Goal: Information Seeking & Learning: Find specific fact

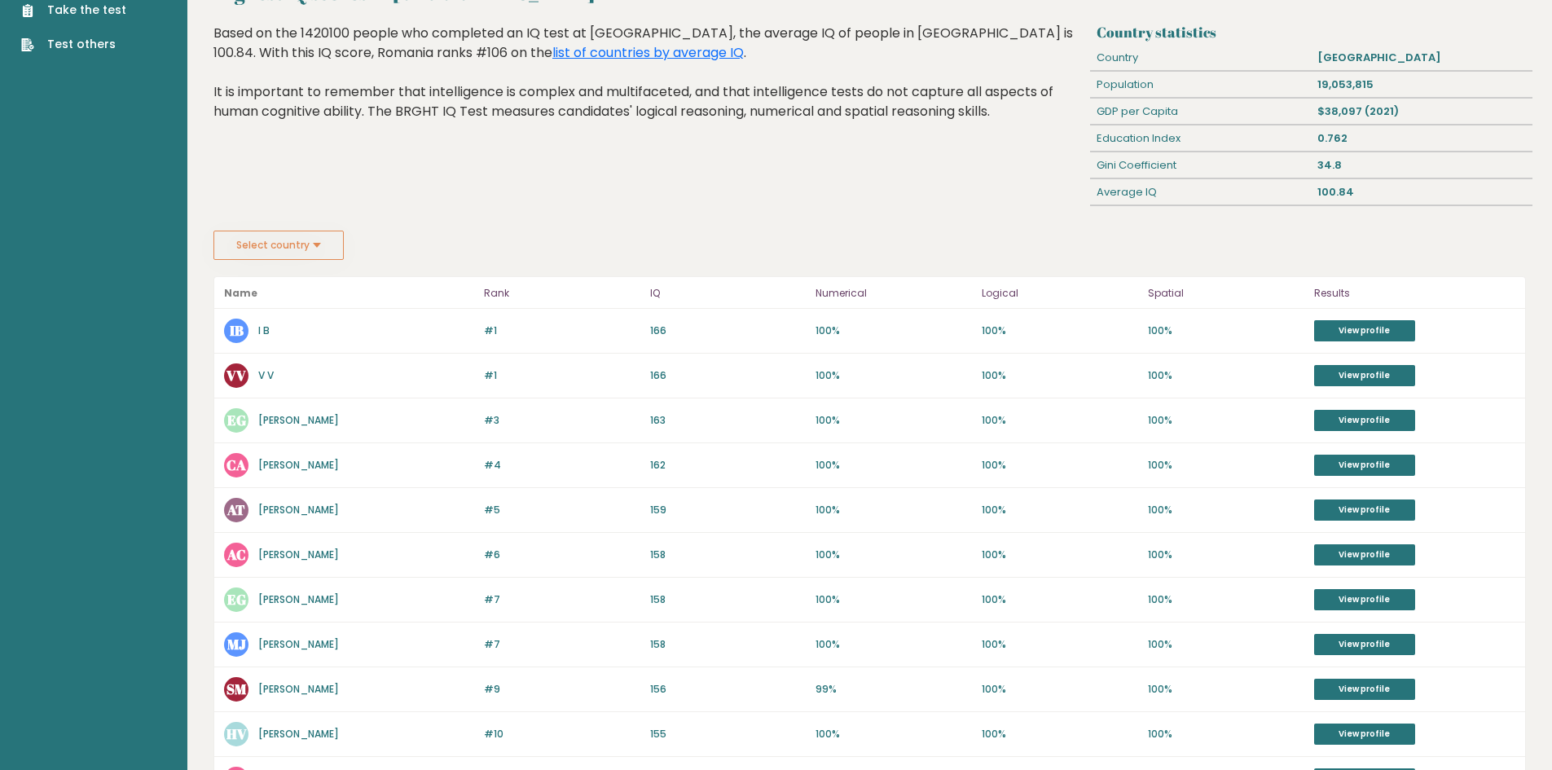
scroll to position [81, 0]
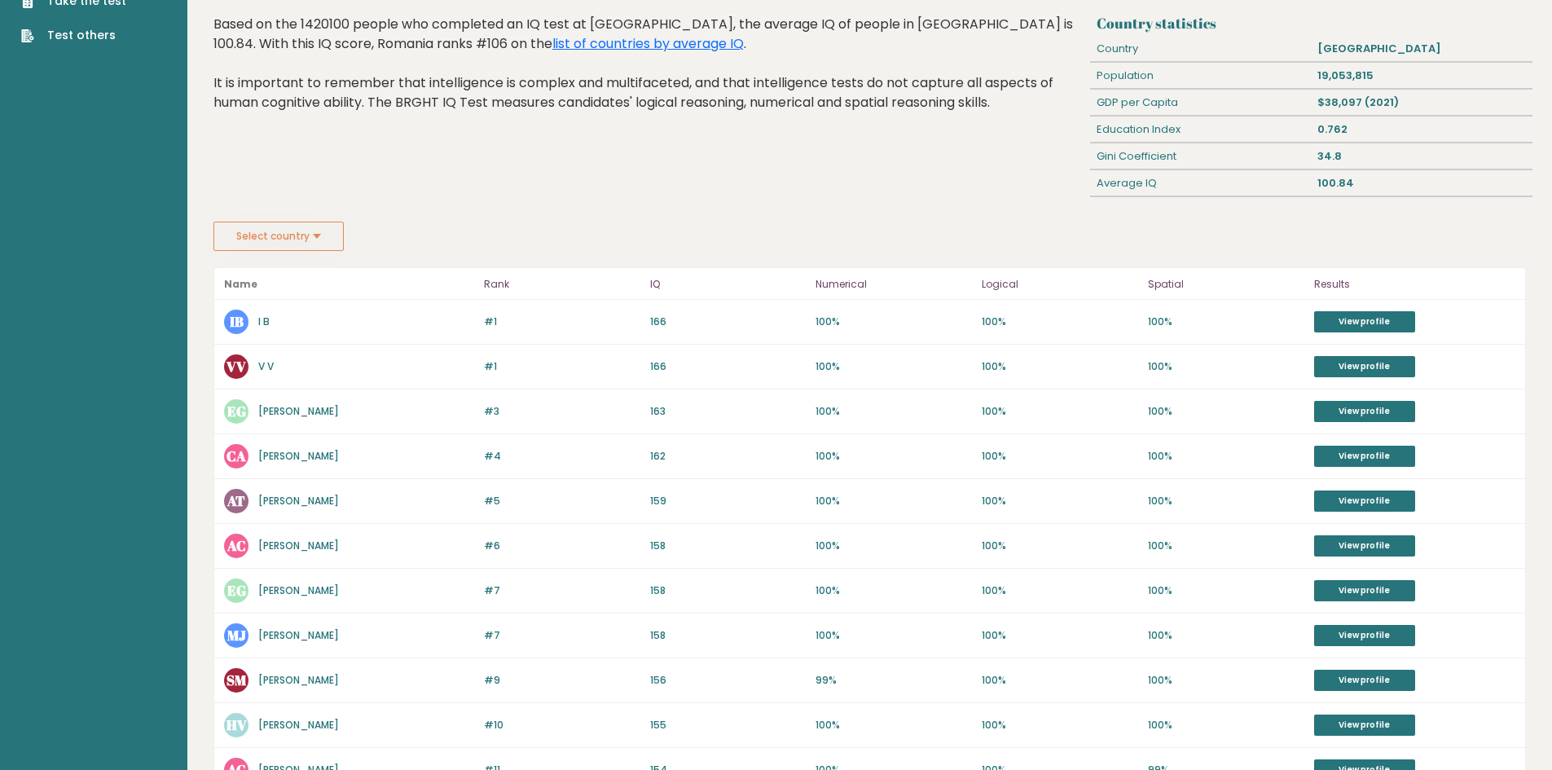
click at [322, 232] on button "Select country" at bounding box center [278, 236] width 130 height 29
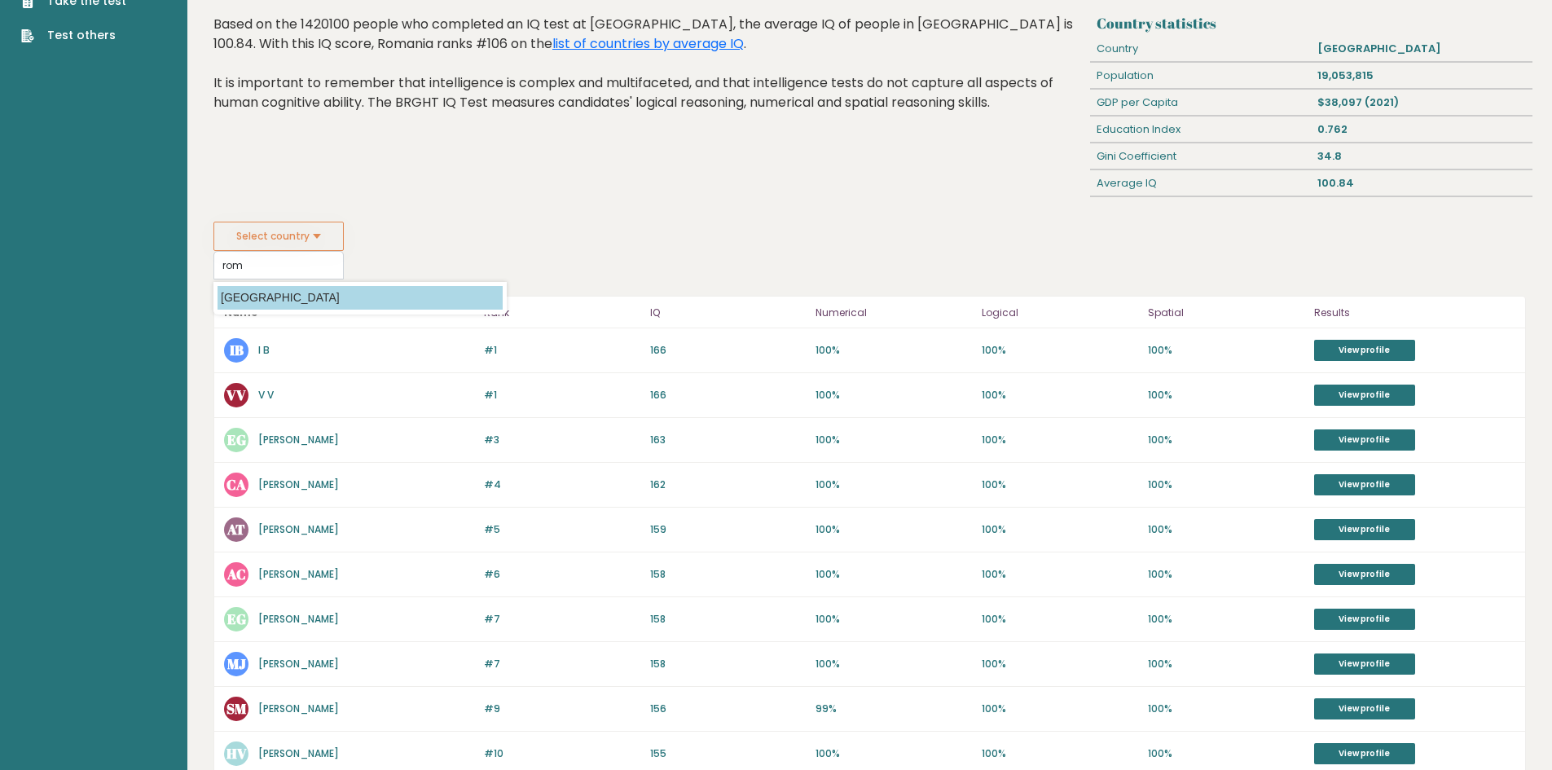
click at [319, 293] on option "[GEOGRAPHIC_DATA]" at bounding box center [360, 298] width 285 height 24
type input "[GEOGRAPHIC_DATA]"
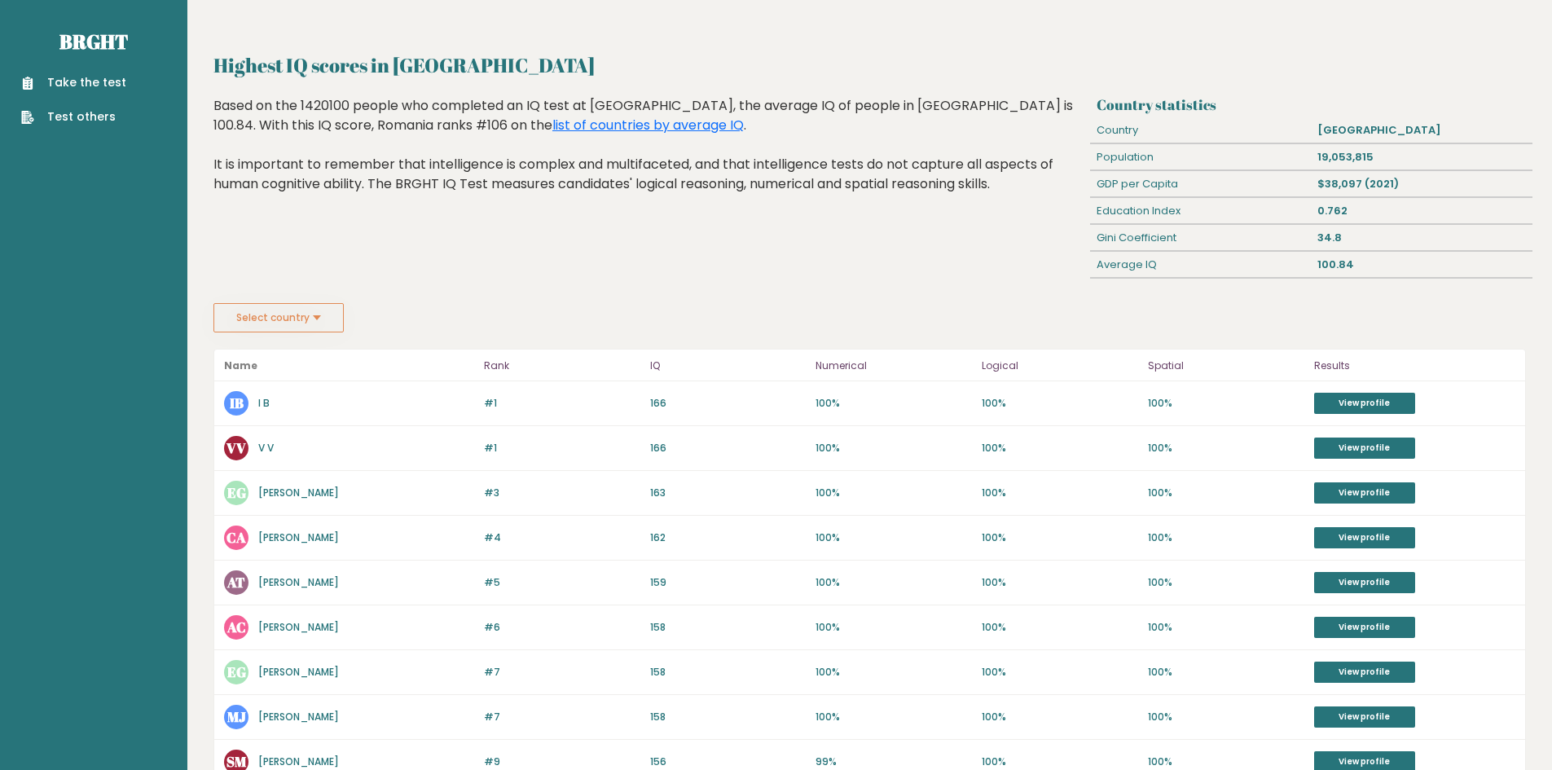
click at [313, 313] on button "Select country" at bounding box center [278, 317] width 130 height 29
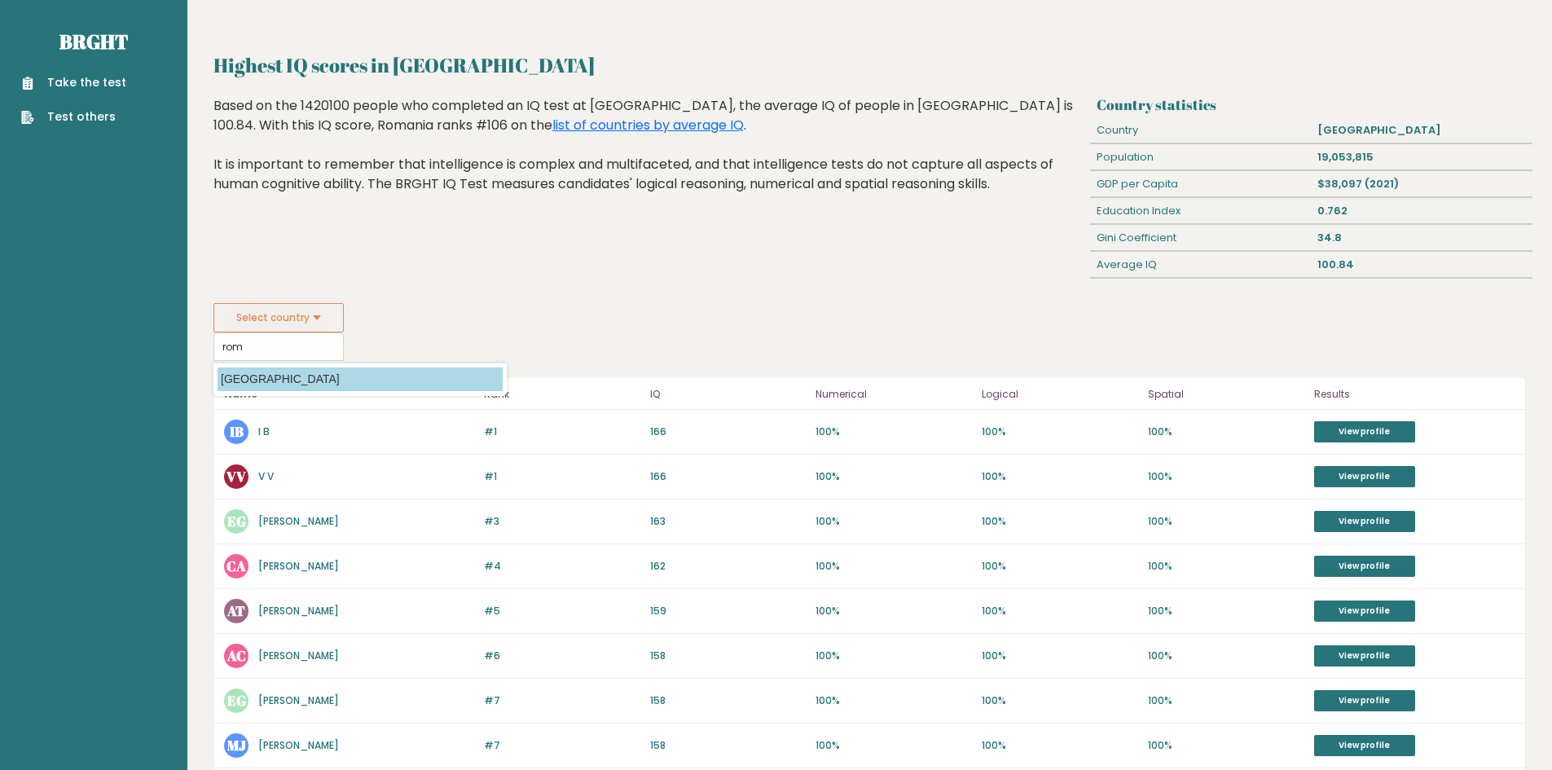
click at [427, 386] on option "[GEOGRAPHIC_DATA]" at bounding box center [360, 379] width 285 height 24
type input "[GEOGRAPHIC_DATA]"
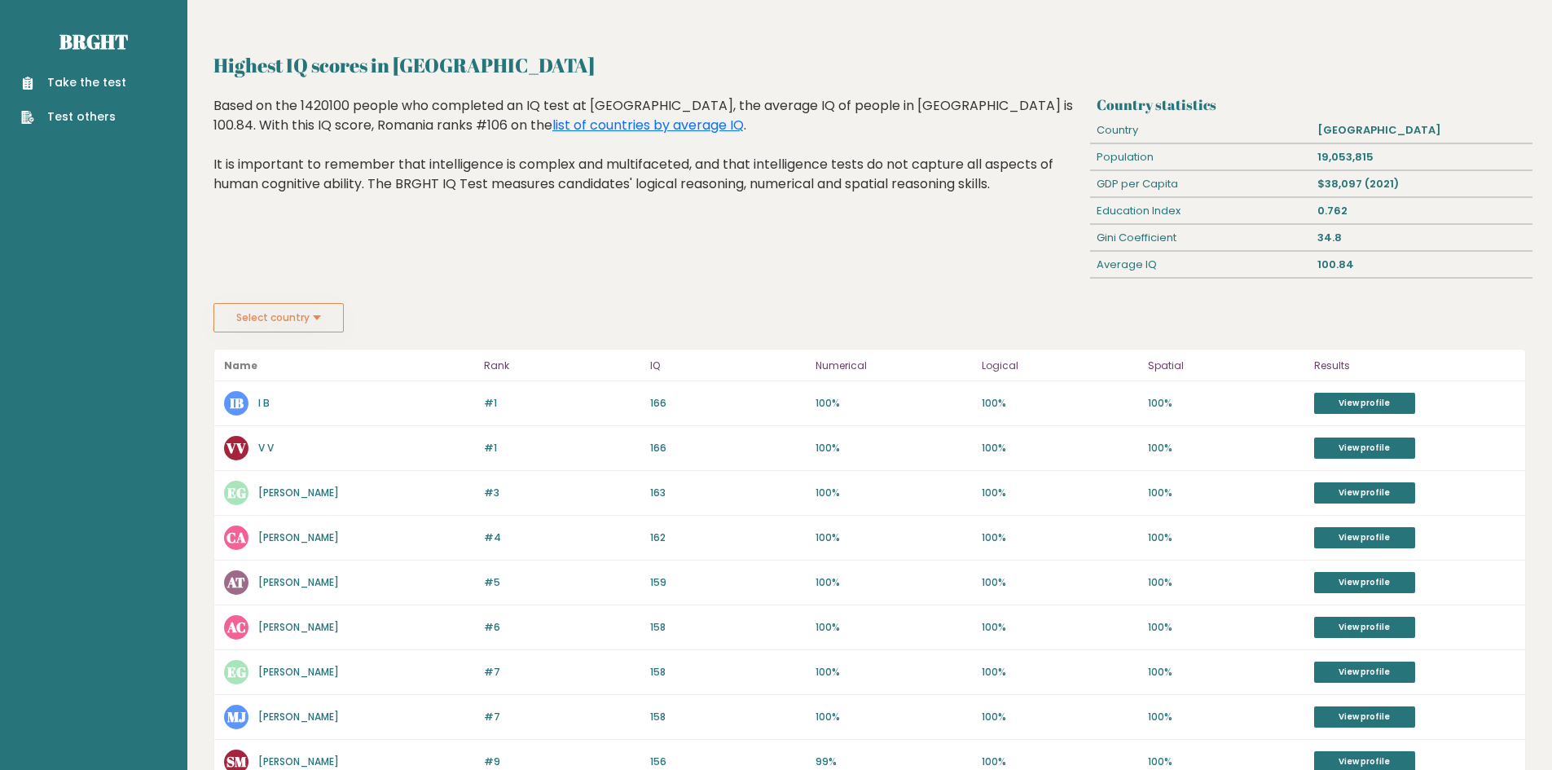
click at [260, 399] on link "I B" at bounding box center [263, 403] width 11 height 14
click at [306, 318] on button "Select country" at bounding box center [278, 317] width 130 height 29
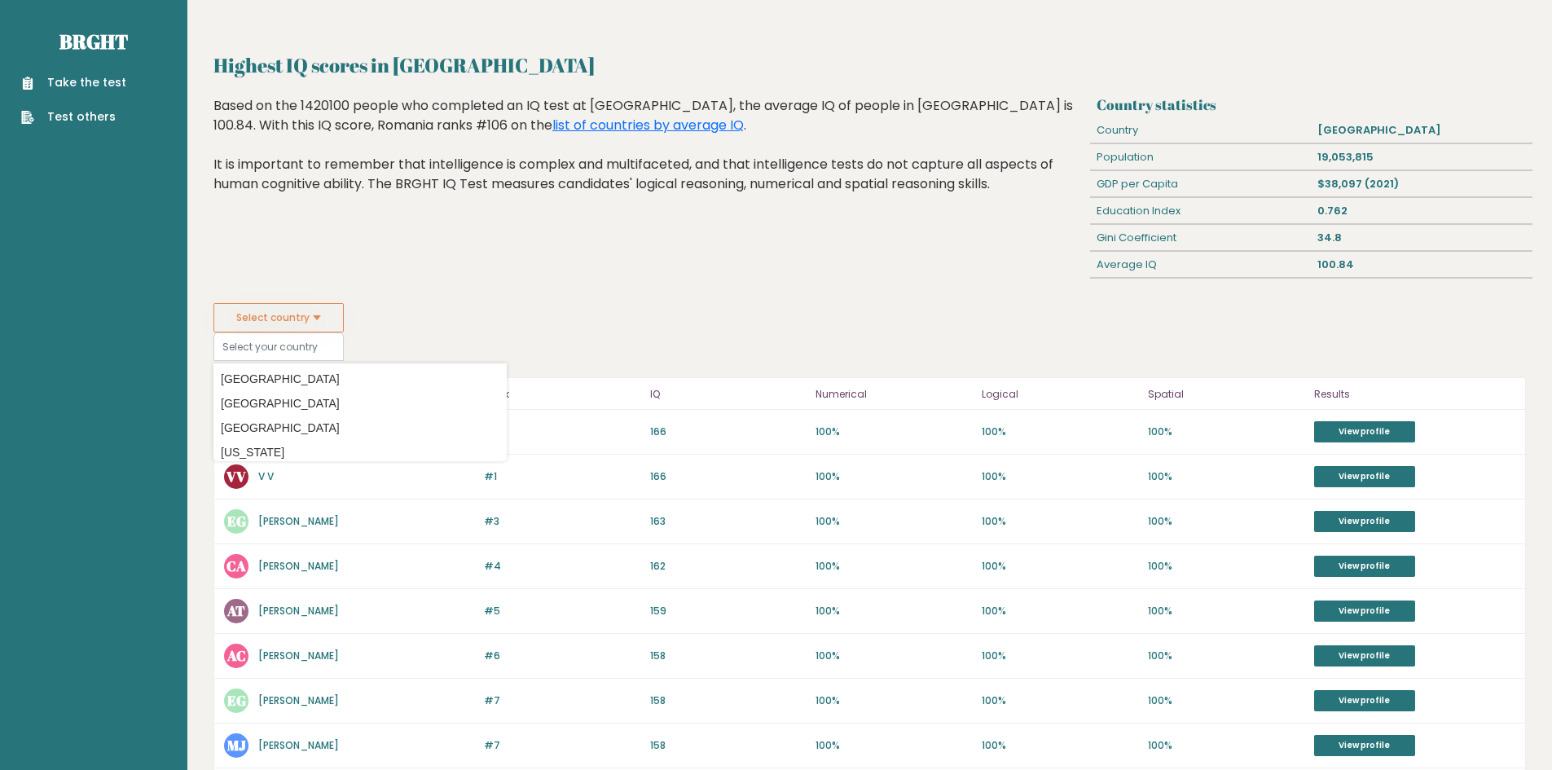
click at [306, 318] on button "Select country" at bounding box center [278, 317] width 130 height 29
click at [367, 298] on div "Highest IQ scores in [GEOGRAPHIC_DATA] Based on the 1420100 people who complete…" at bounding box center [649, 199] width 883 height 207
click at [397, 305] on fieldset "Select country Country [GEOGRAPHIC_DATA] [GEOGRAPHIC_DATA] [GEOGRAPHIC_DATA] [U…" at bounding box center [359, 332] width 293 height 58
click at [295, 241] on div "Highest IQ scores in [GEOGRAPHIC_DATA] Based on the 1420100 people who complete…" at bounding box center [649, 199] width 883 height 207
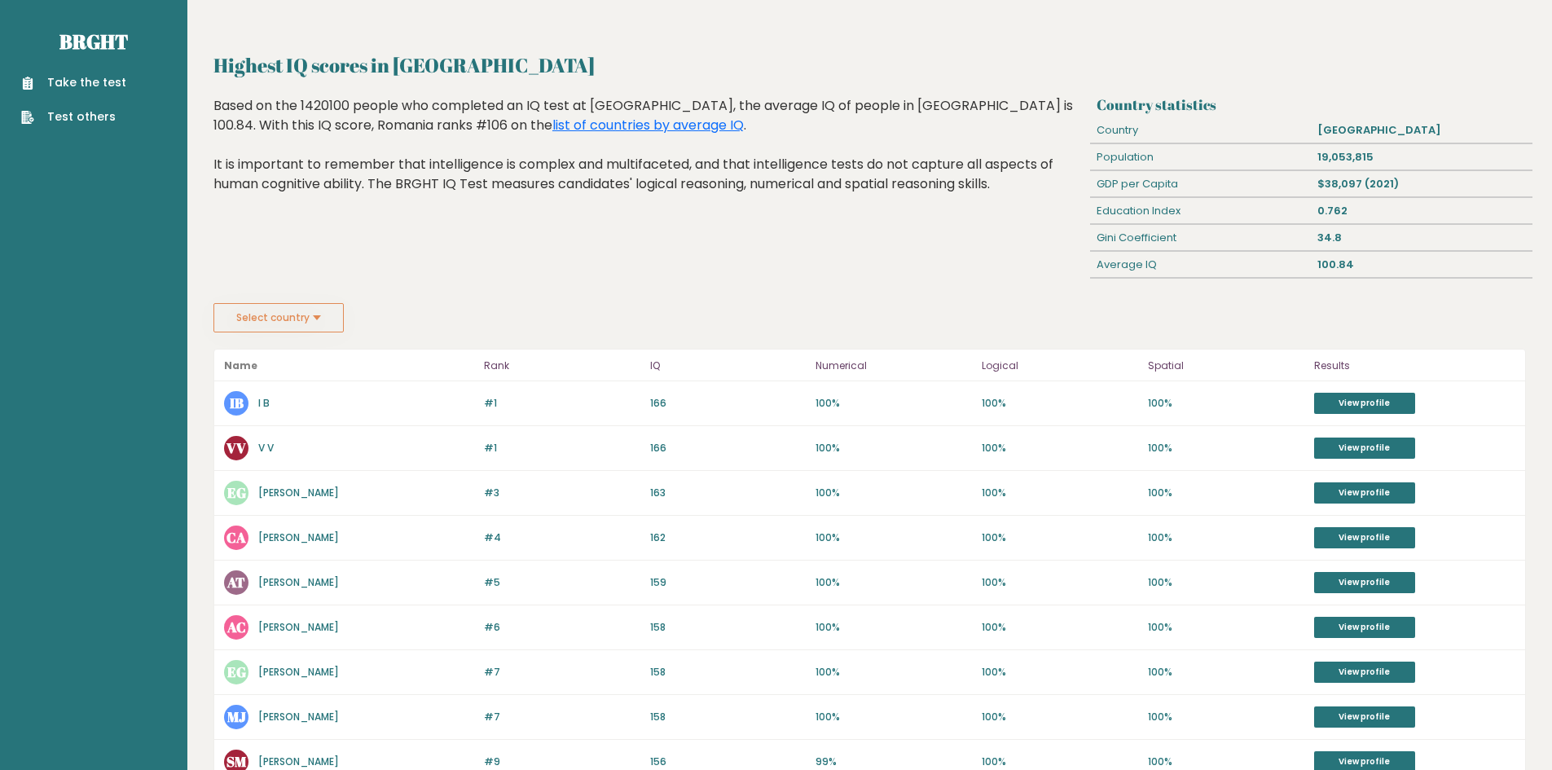
click at [271, 326] on button "Select country" at bounding box center [278, 317] width 130 height 29
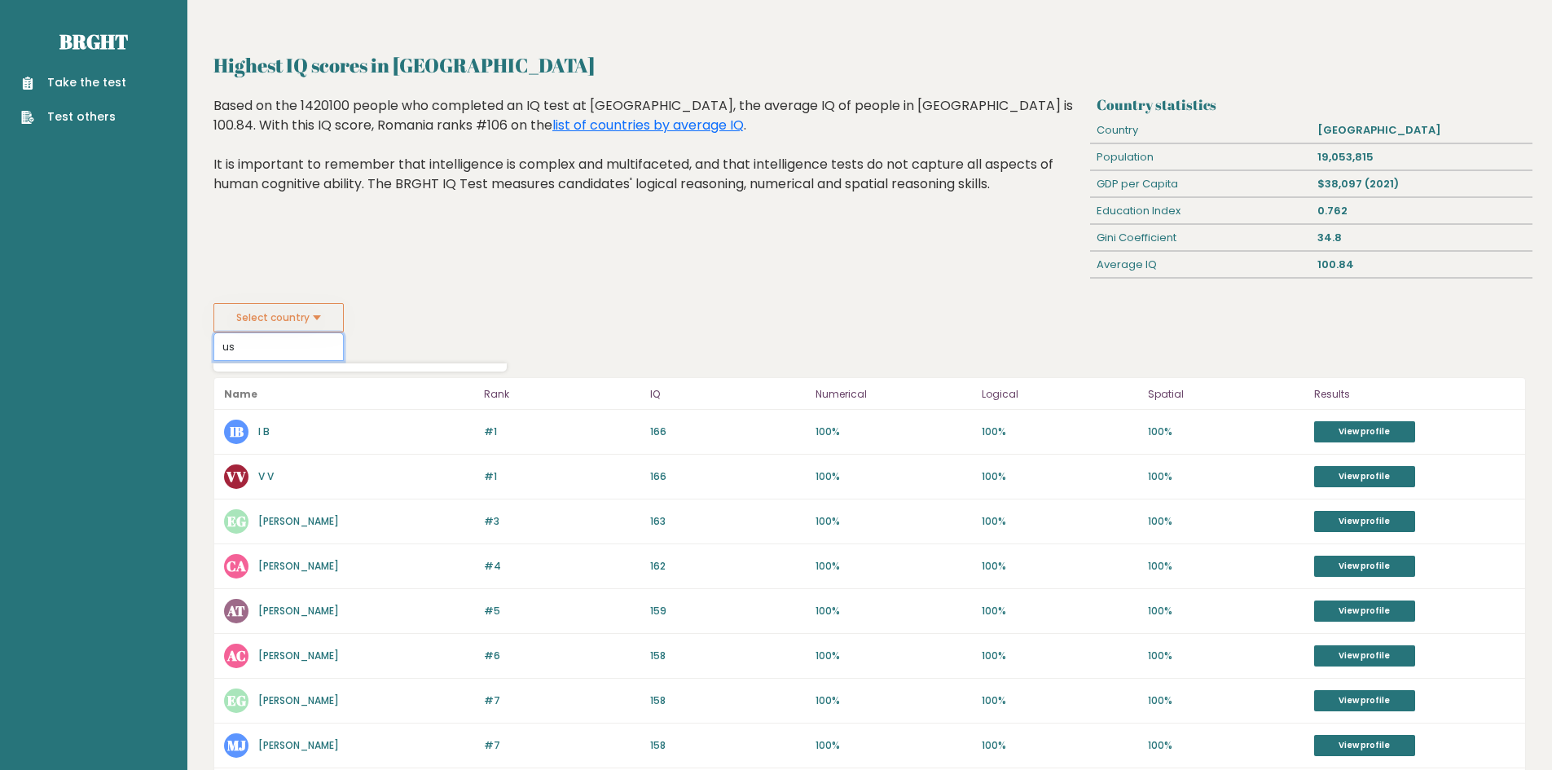
type input "u"
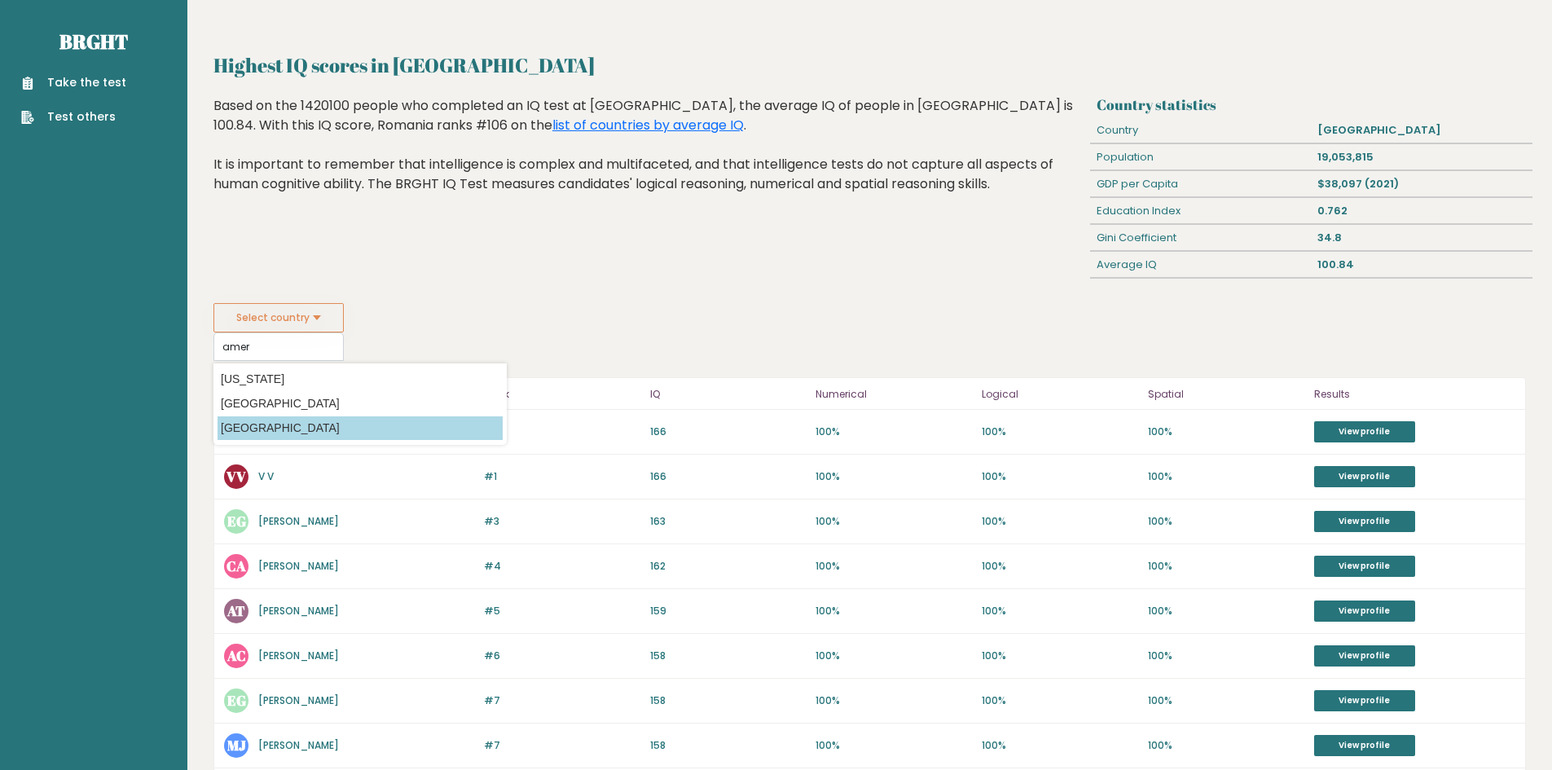
click at [341, 432] on option "[GEOGRAPHIC_DATA]" at bounding box center [360, 428] width 285 height 24
type input "[GEOGRAPHIC_DATA]"
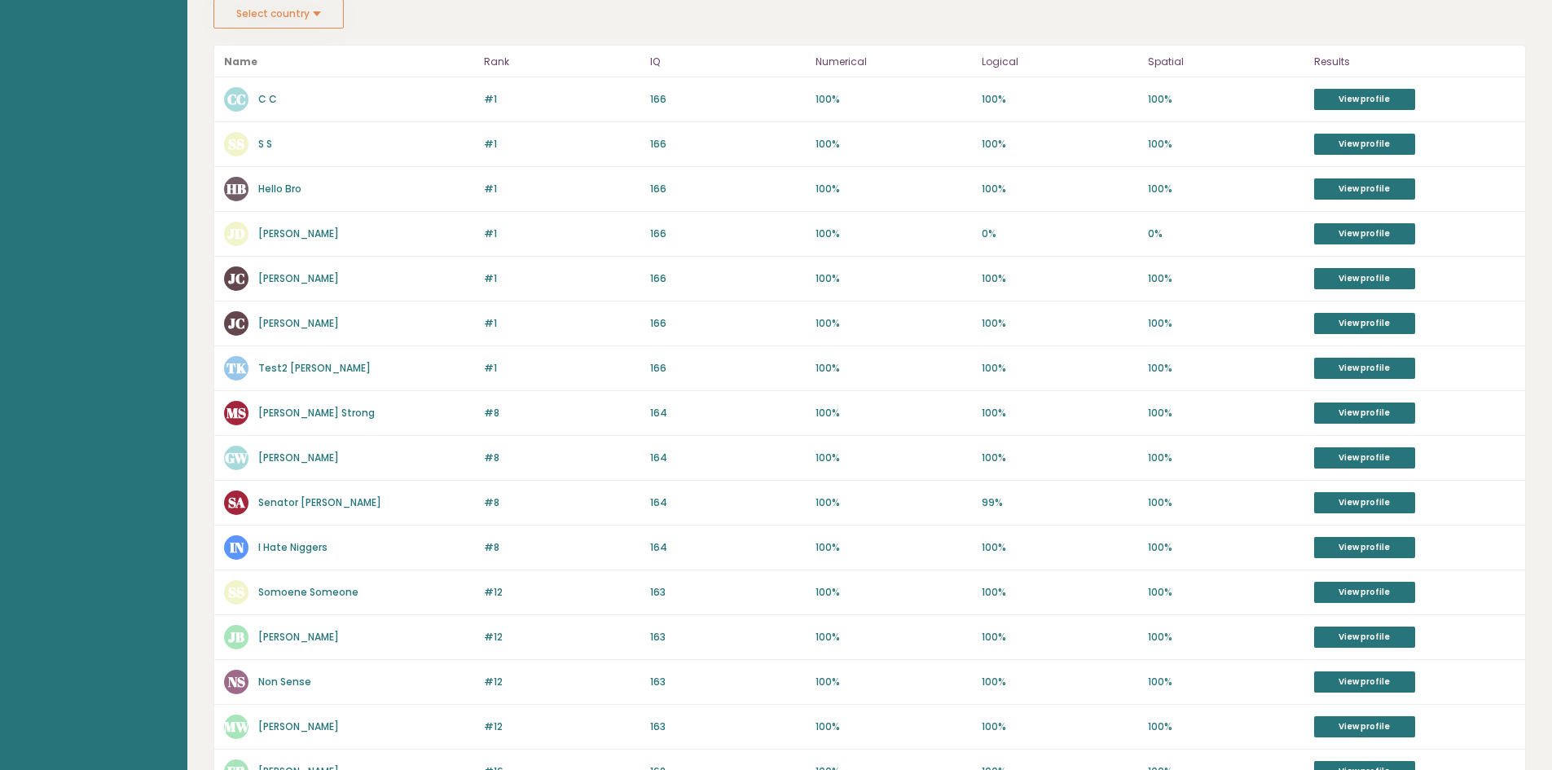
scroll to position [42, 0]
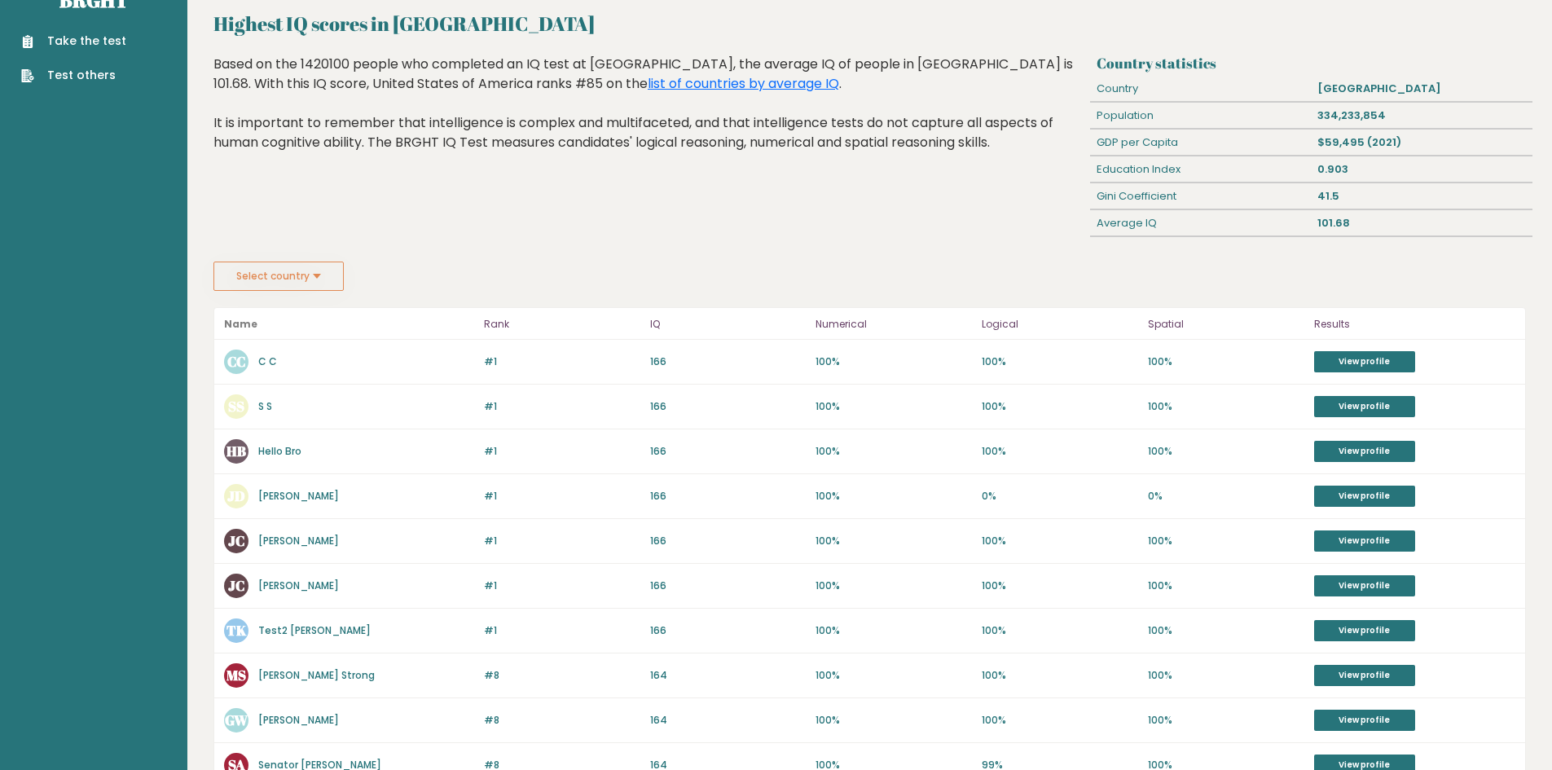
click at [335, 263] on button "Select country" at bounding box center [278, 276] width 130 height 29
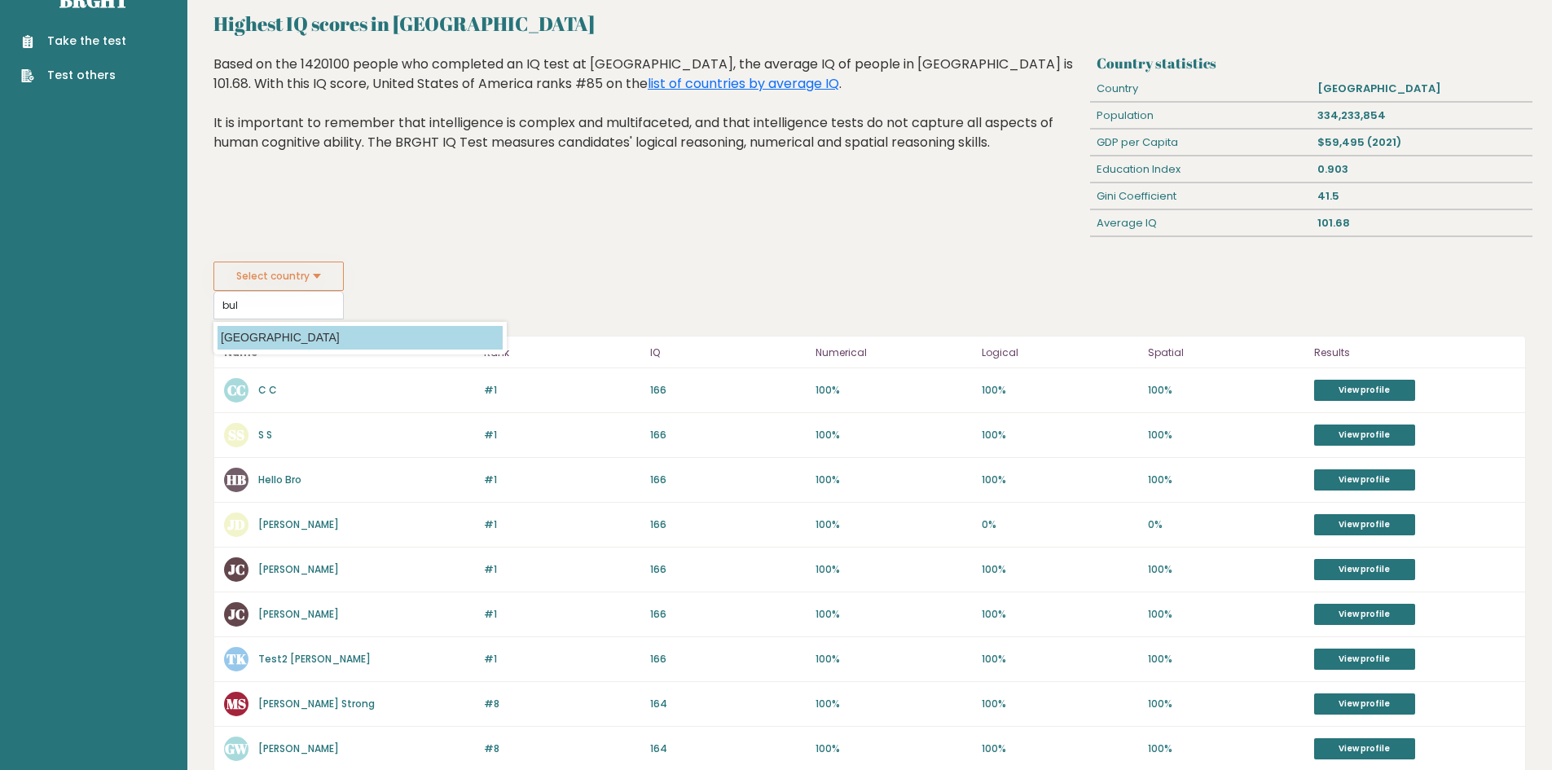
click at [334, 339] on option "[GEOGRAPHIC_DATA]" at bounding box center [360, 338] width 285 height 24
type input "[GEOGRAPHIC_DATA]"
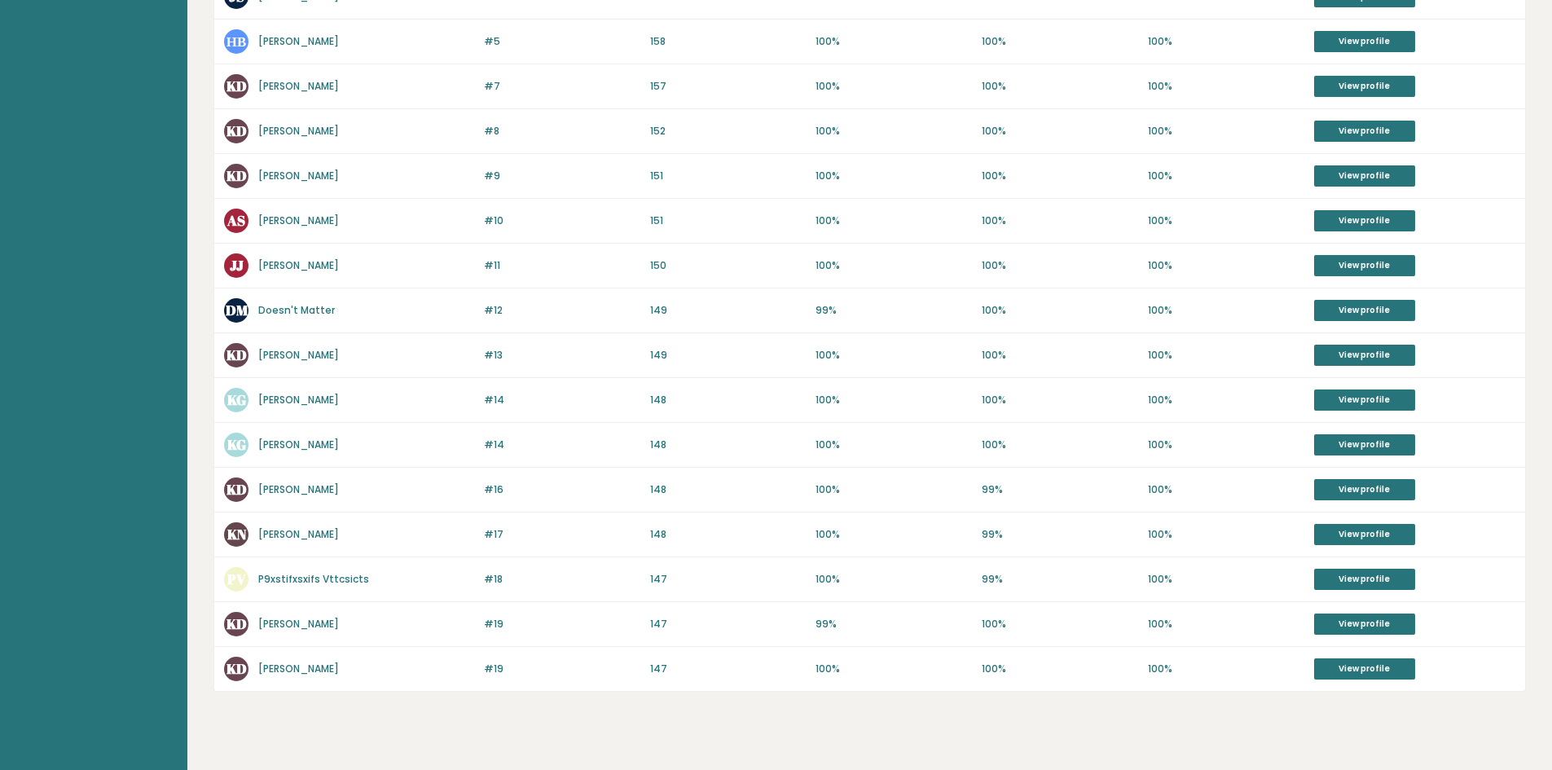
scroll to position [612, 0]
